Goal: Task Accomplishment & Management: Use online tool/utility

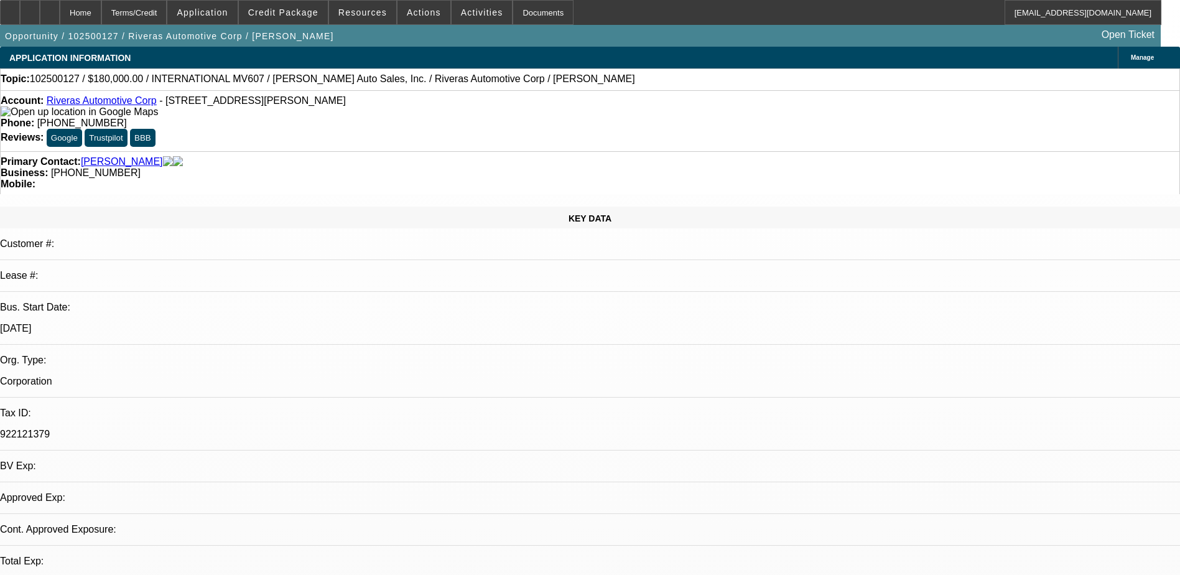
select select "0"
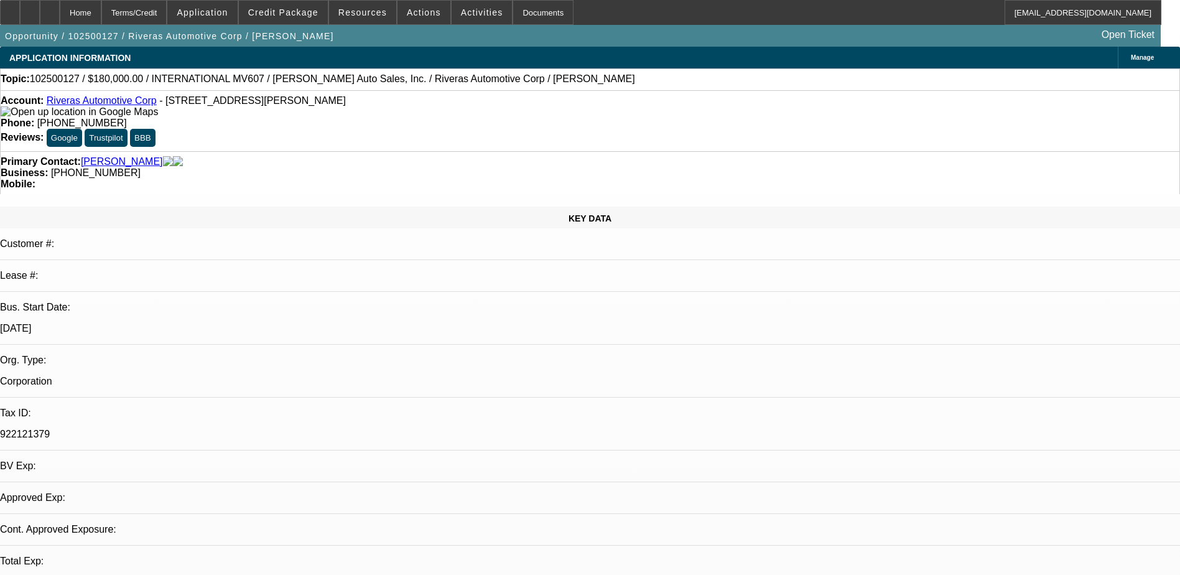
select select "0"
select select "1"
select select "2"
select select "6"
select select "1"
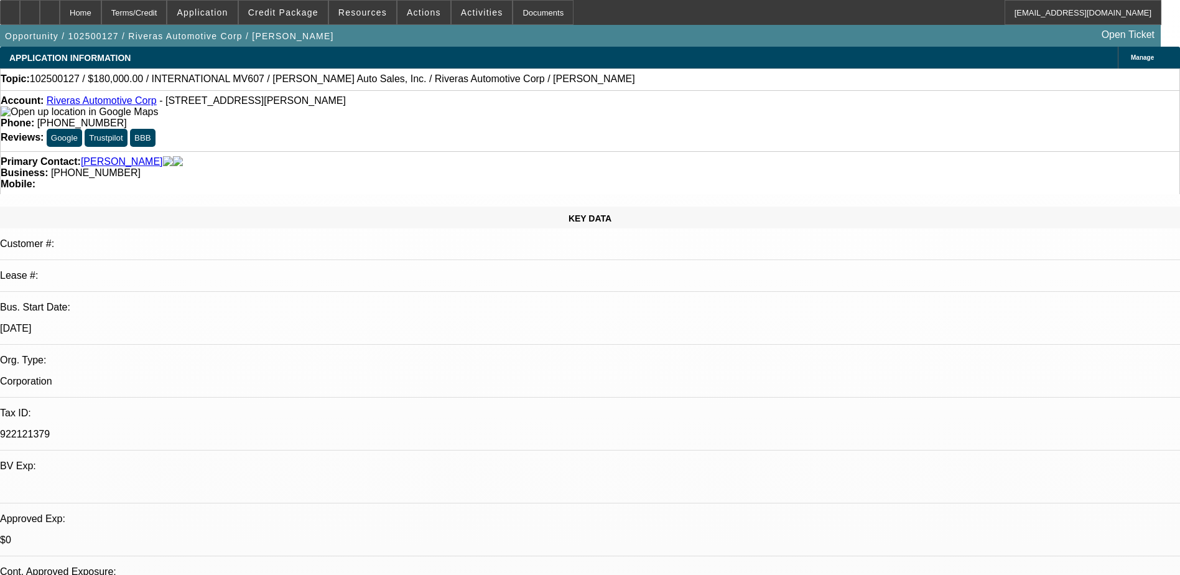
select select "1"
select select "6"
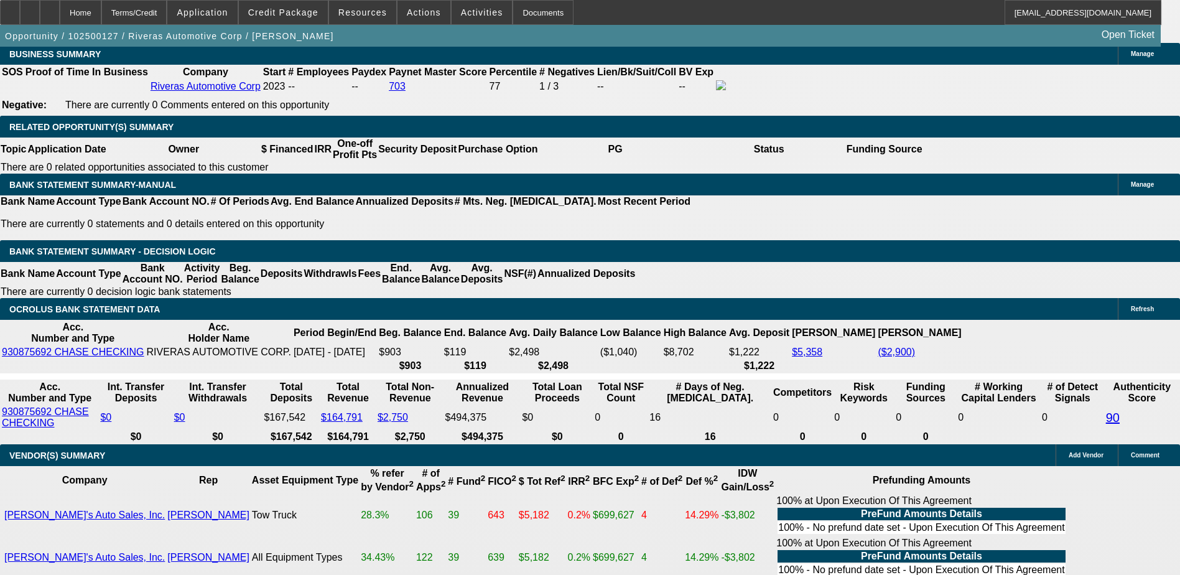
scroll to position [2124, 0]
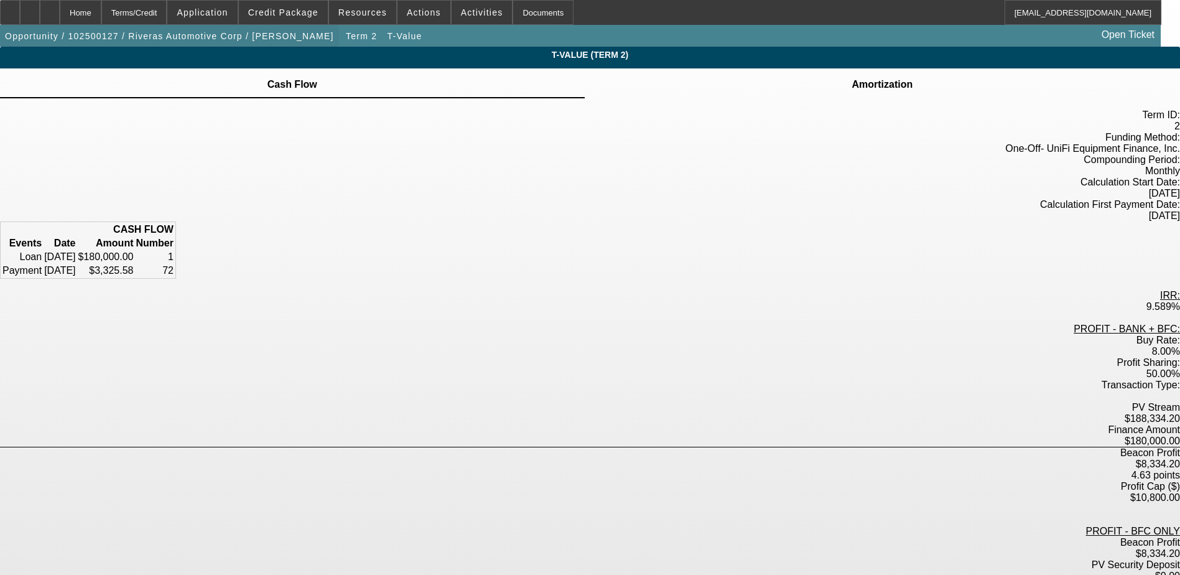
click at [171, 34] on span "Opportunity / 102500127 / Riveras Automotive Corp / [PERSON_NAME]" at bounding box center [169, 36] width 329 height 10
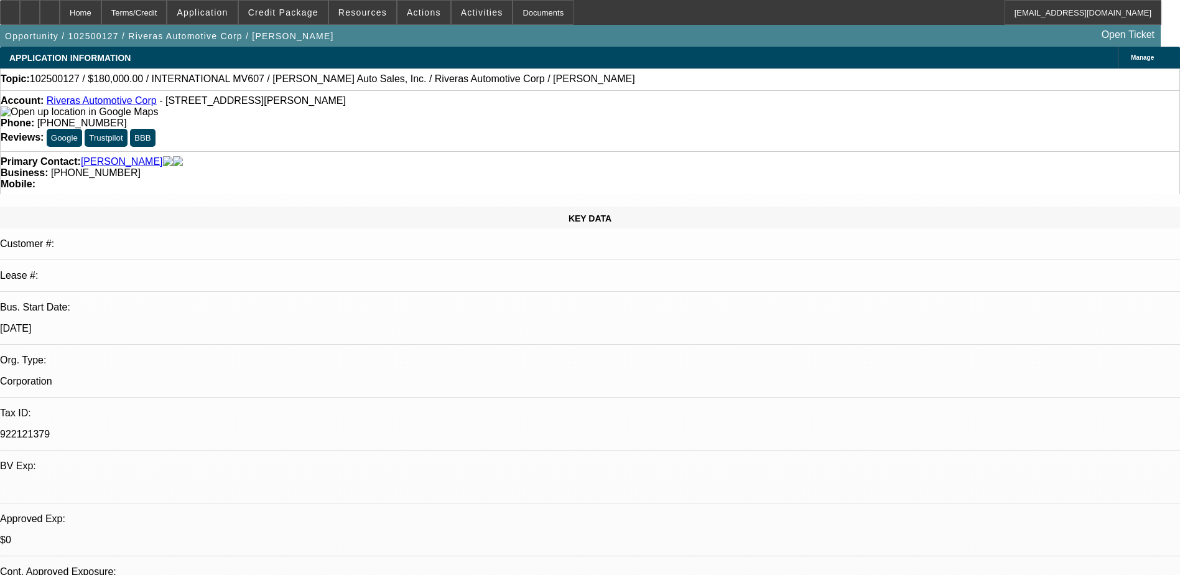
select select "0"
select select "2"
select select "0"
select select "6"
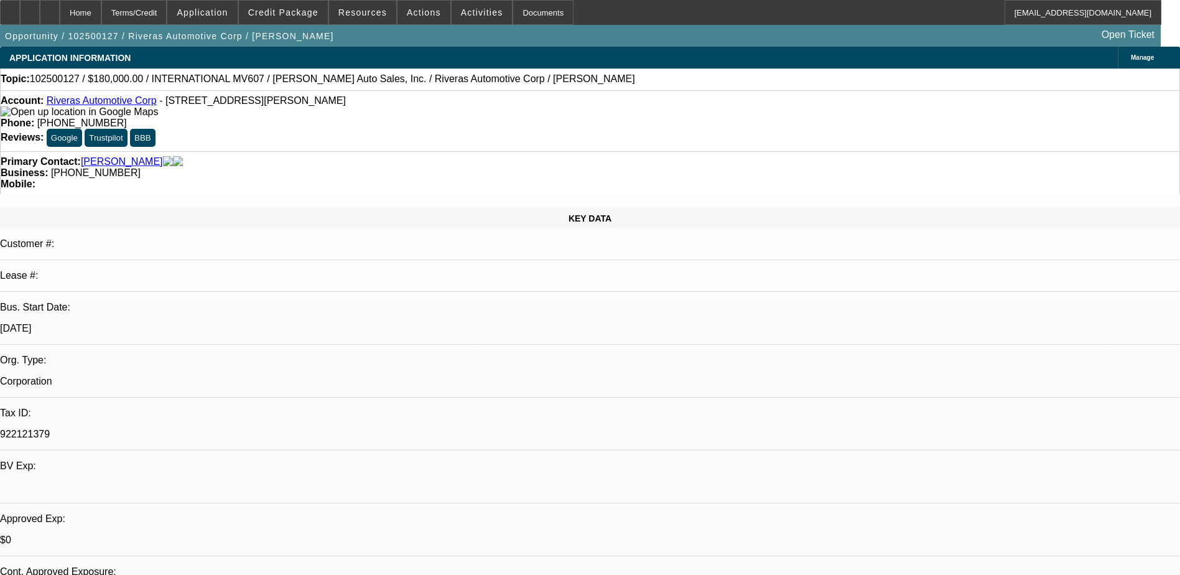
select select "0"
select select "6"
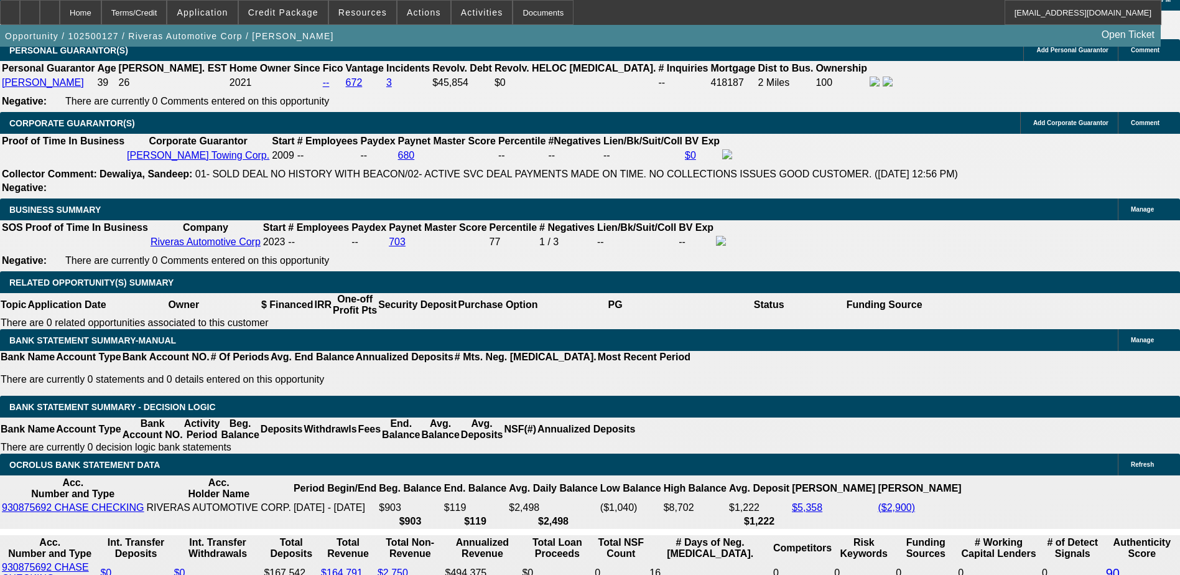
scroll to position [1564, 0]
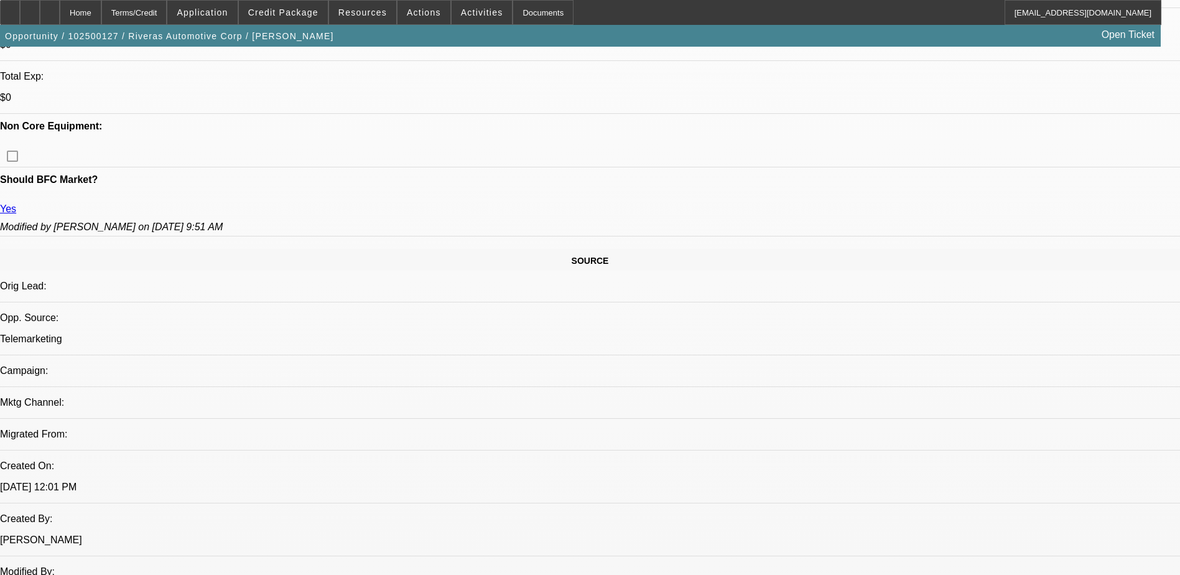
scroll to position [445, 0]
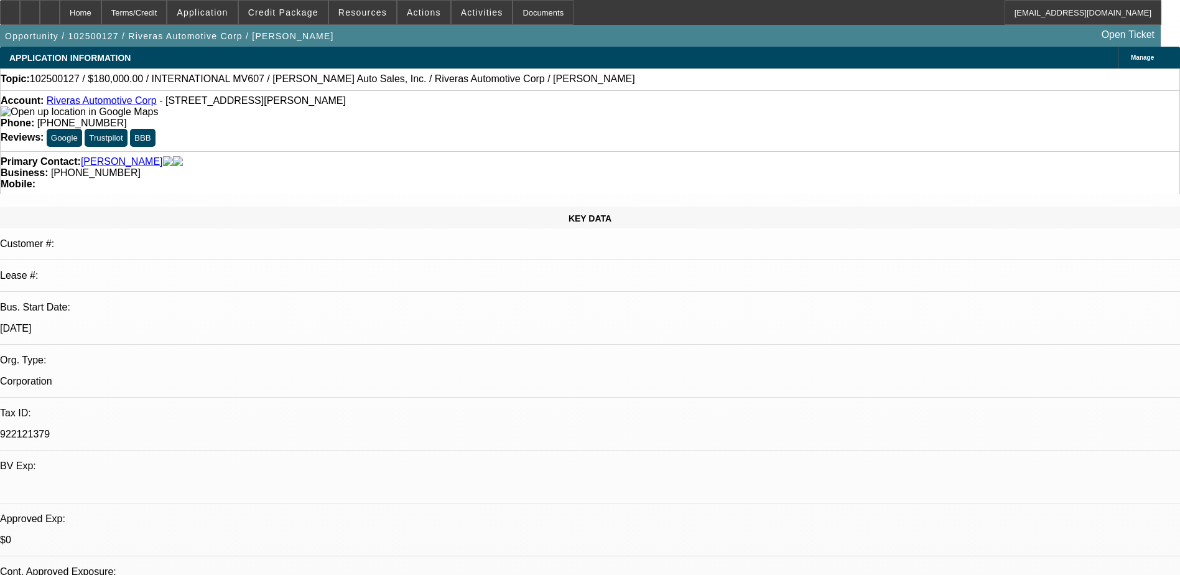
select select "0"
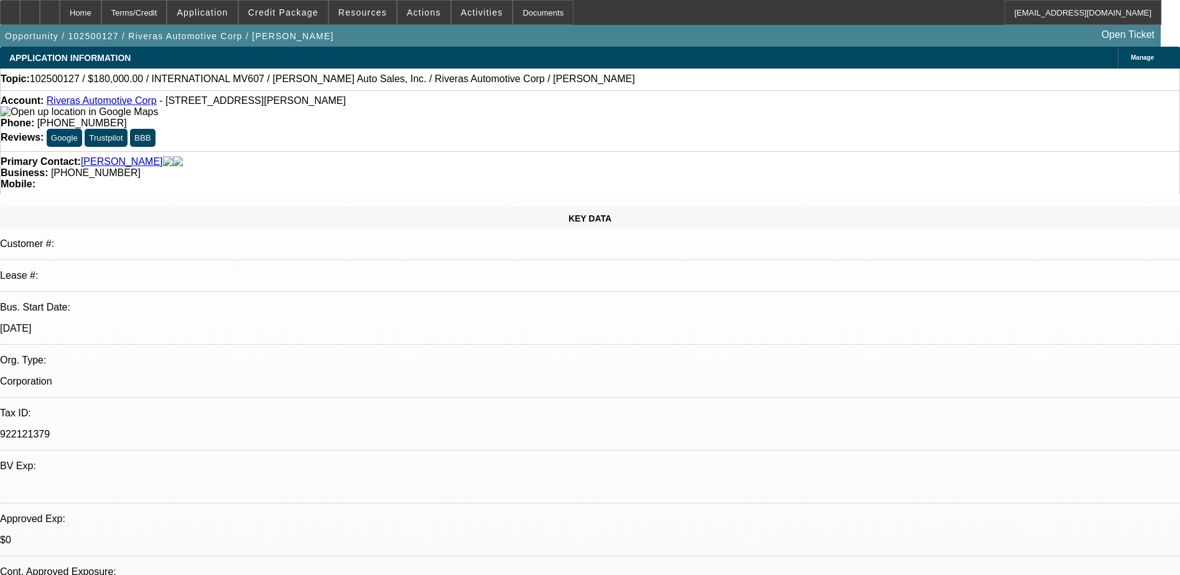
select select "0"
select select "1"
select select "2"
select select "6"
select select "1"
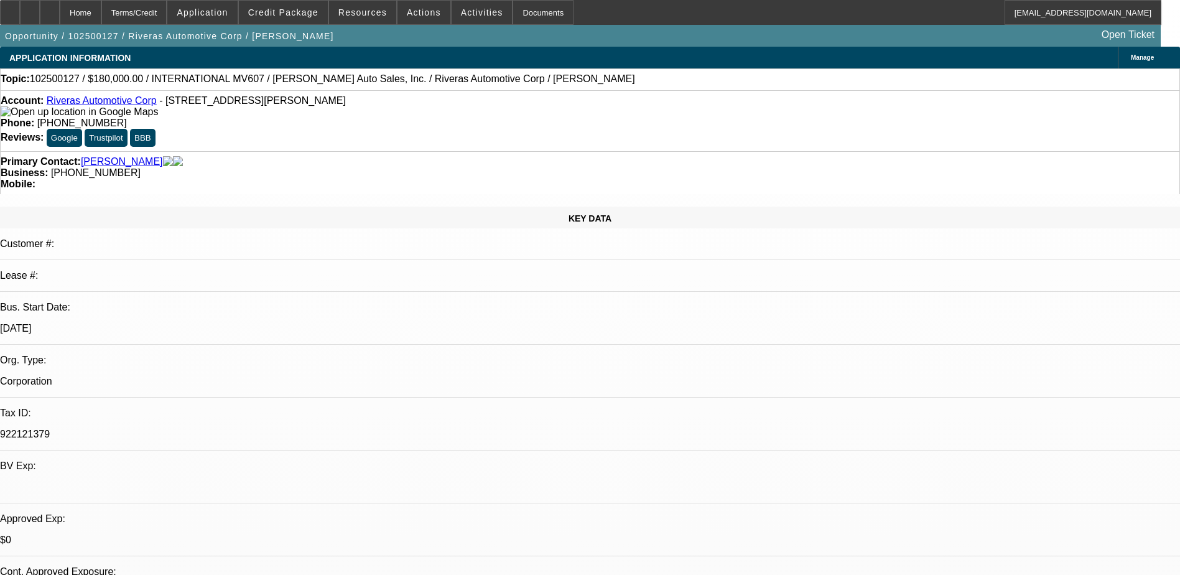
select select "1"
select select "6"
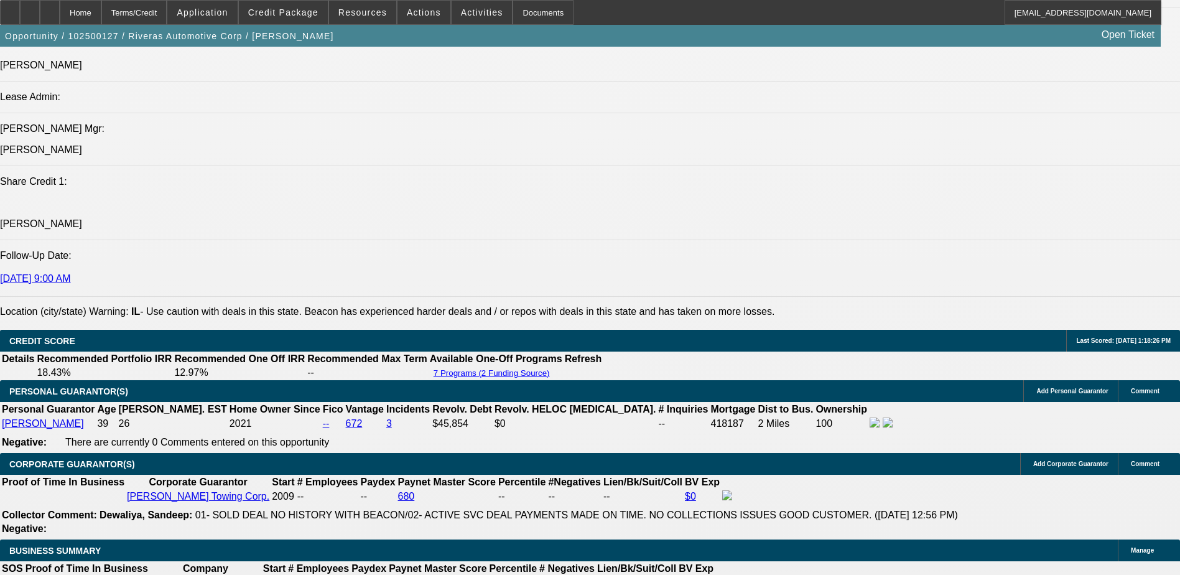
scroll to position [1680, 0]
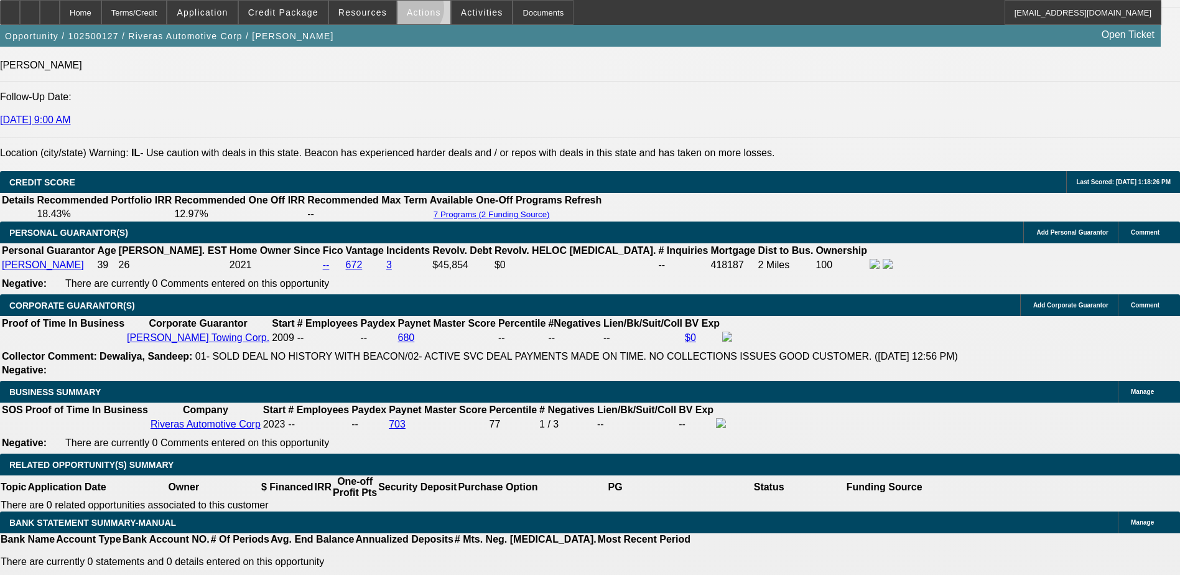
click at [407, 11] on span "Actions" at bounding box center [424, 12] width 34 height 10
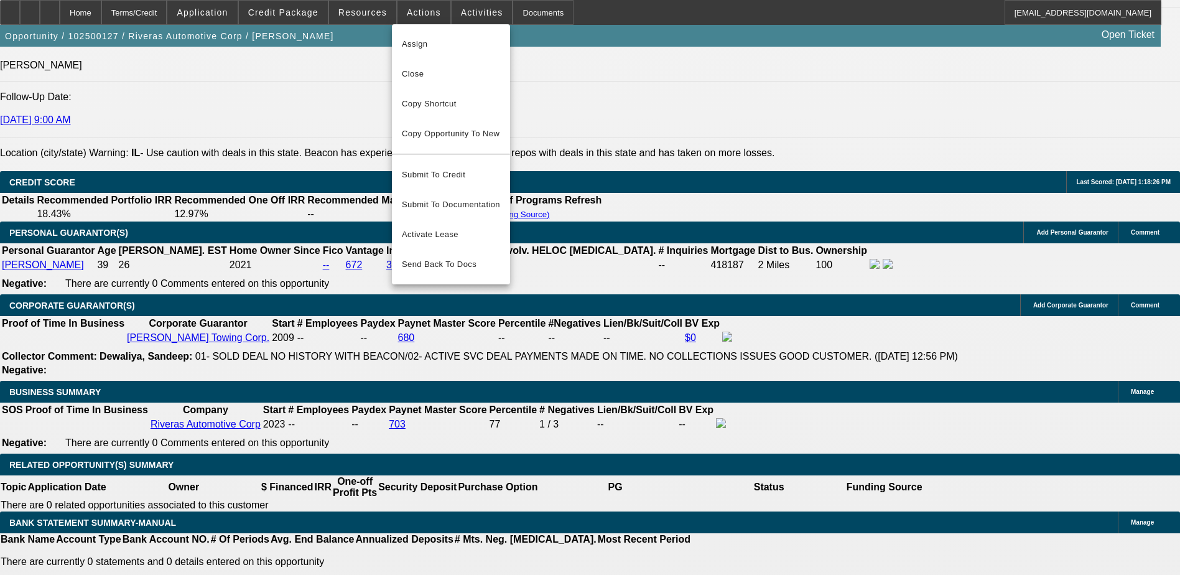
click at [380, 11] on div at bounding box center [590, 287] width 1180 height 575
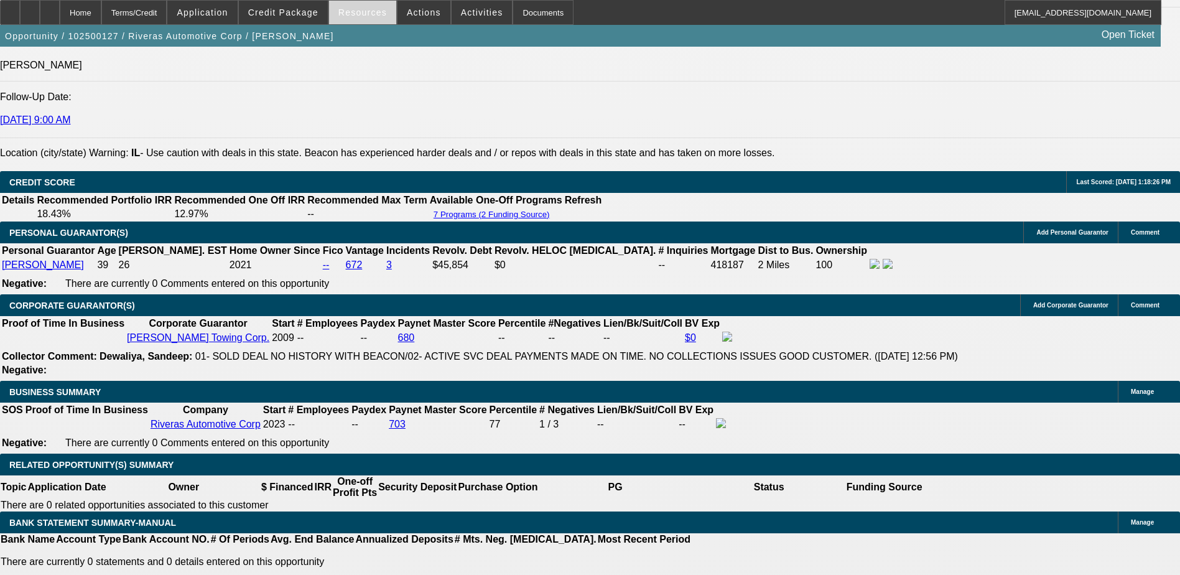
click at [374, 11] on span "Resources" at bounding box center [362, 12] width 49 height 10
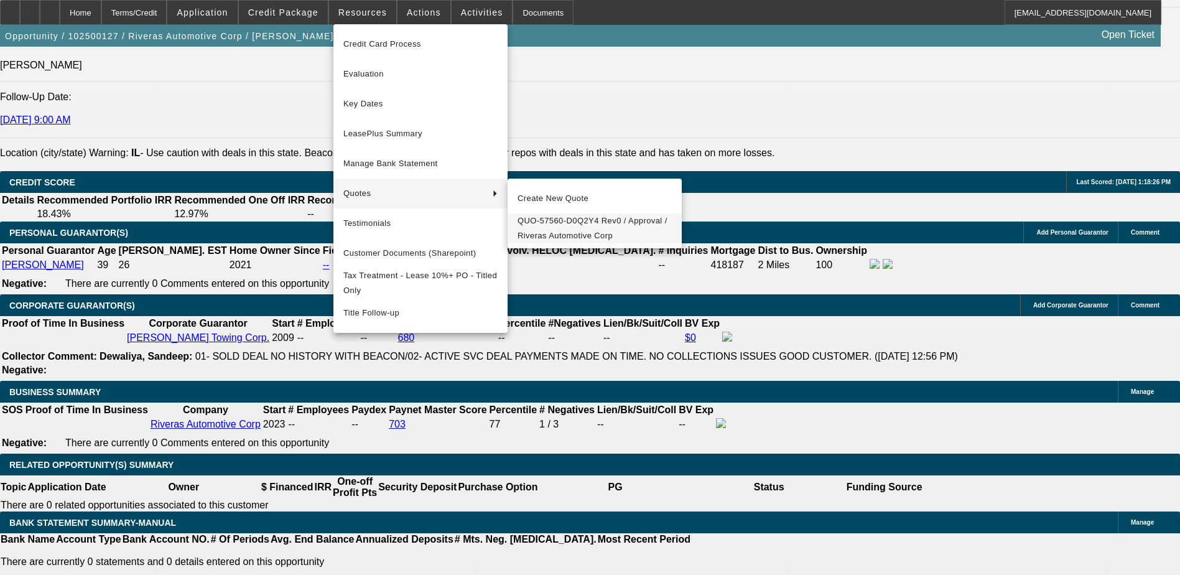
click at [547, 218] on span "QUO-57560-D0Q2Y4 Rev0 / Approval / Riveras Automotive Corp" at bounding box center [595, 228] width 154 height 30
